Goal: Connect with others: Establish contact or relationships with other users

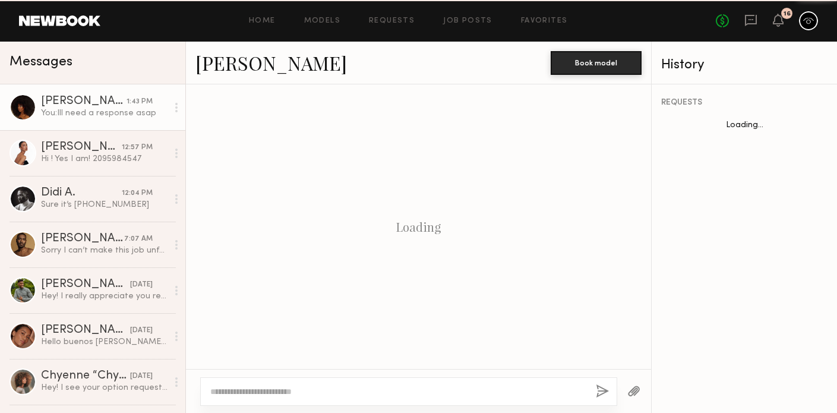
scroll to position [648, 0]
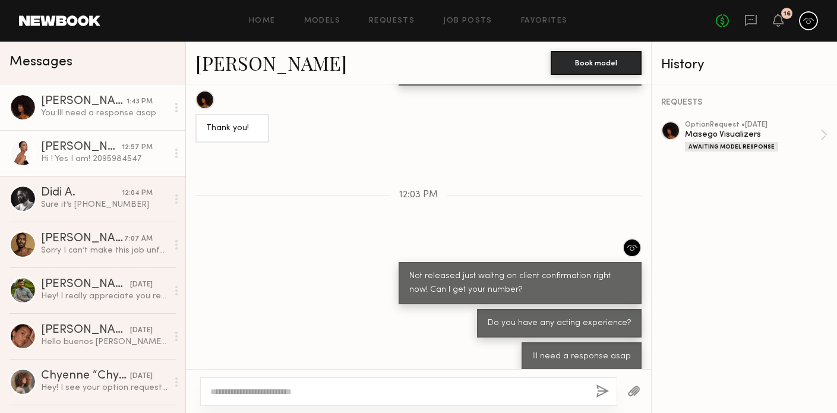
click at [117, 158] on div "Hi ! Yes I am! 2095984547" at bounding box center [104, 158] width 126 height 11
click at [100, 153] on div "Hi ! Yes I am! 2095984547" at bounding box center [104, 158] width 126 height 11
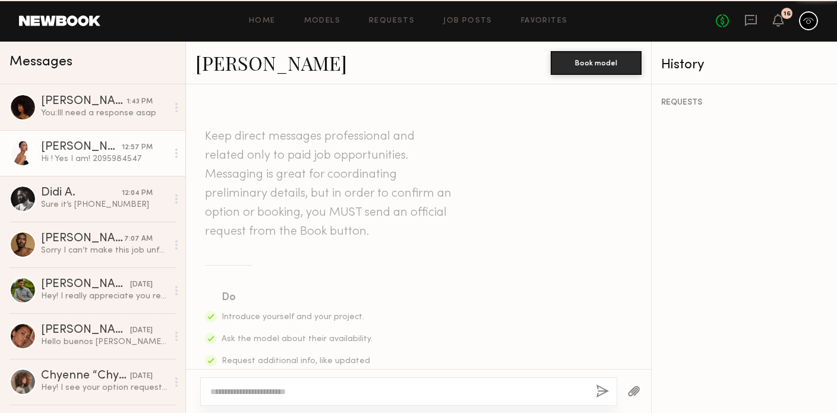
scroll to position [383, 0]
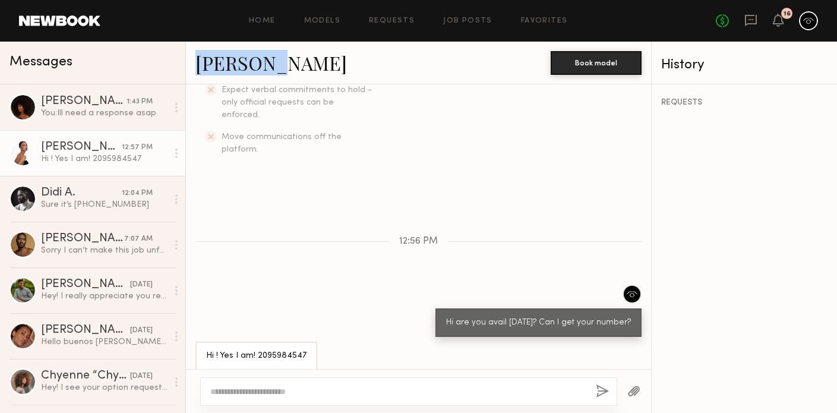
drag, startPoint x: 274, startPoint y: 64, endPoint x: 197, endPoint y: 64, distance: 77.2
click at [198, 64] on div "Kyrah V." at bounding box center [372, 63] width 355 height 26
copy link "Kyrah V."
click at [223, 71] on link "Kyrah V." at bounding box center [270, 63] width 151 height 26
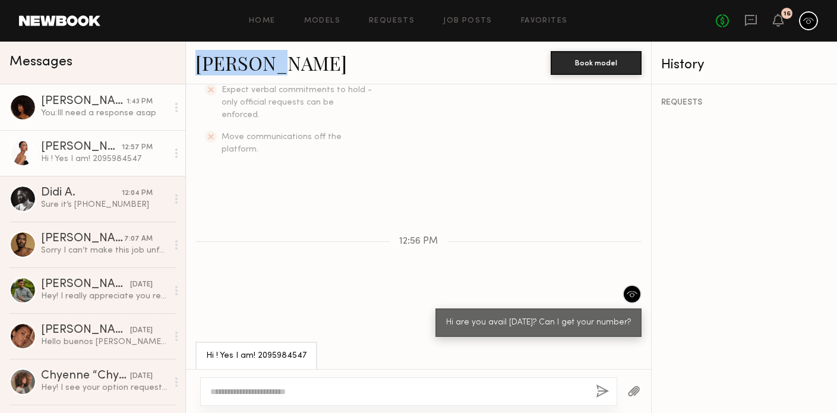
click at [145, 116] on div "You: Ill need a response asap" at bounding box center [104, 112] width 126 height 11
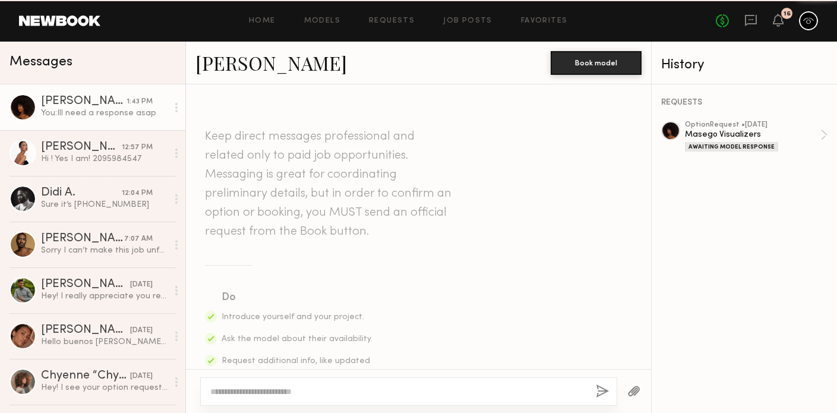
scroll to position [648, 0]
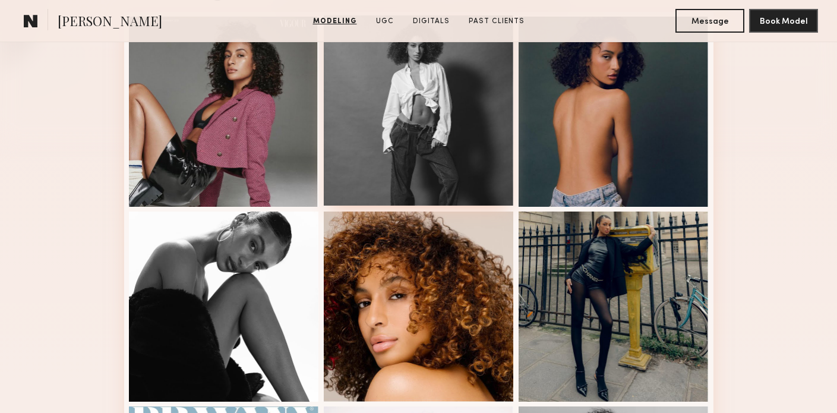
scroll to position [354, 0]
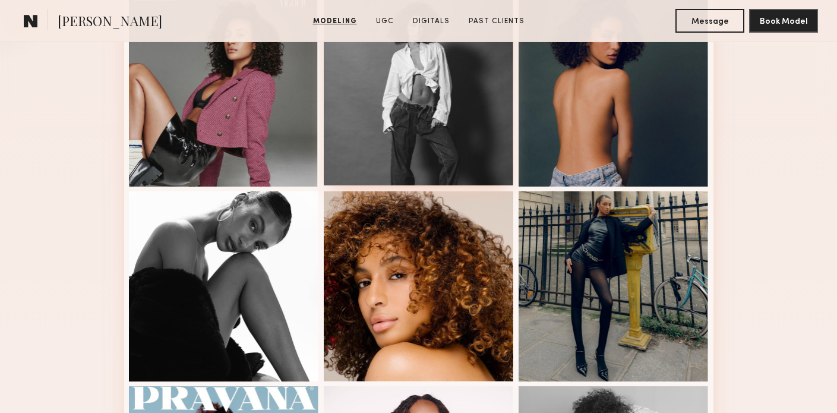
click at [446, 283] on div at bounding box center [419, 286] width 190 height 190
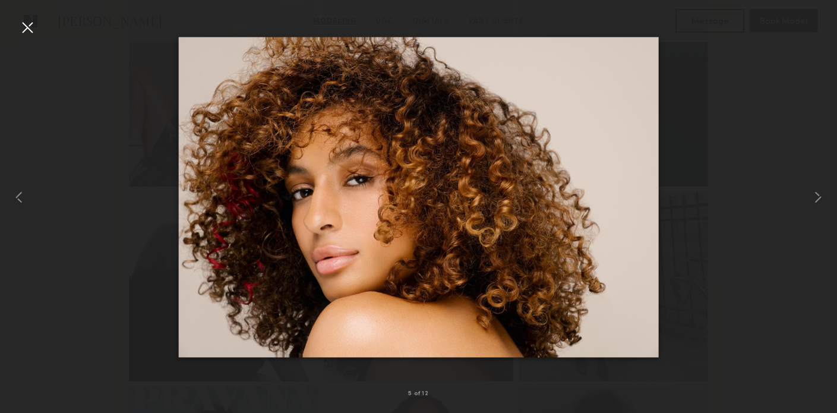
click at [128, 122] on div at bounding box center [418, 197] width 837 height 356
click at [23, 28] on div at bounding box center [27, 27] width 19 height 19
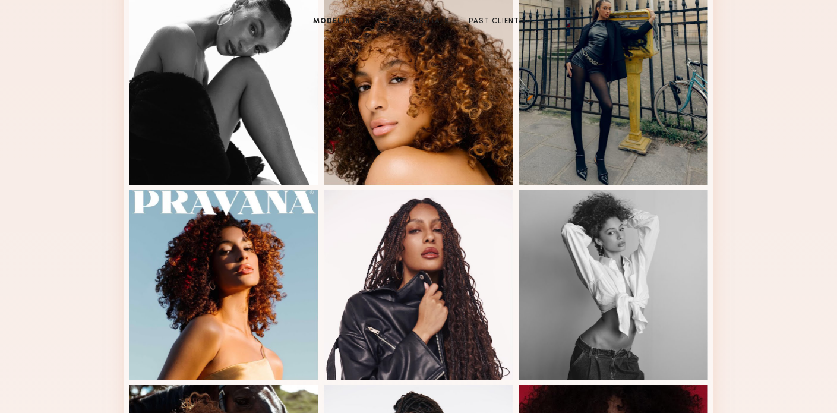
scroll to position [0, 0]
